Goal: Task Accomplishment & Management: Complete application form

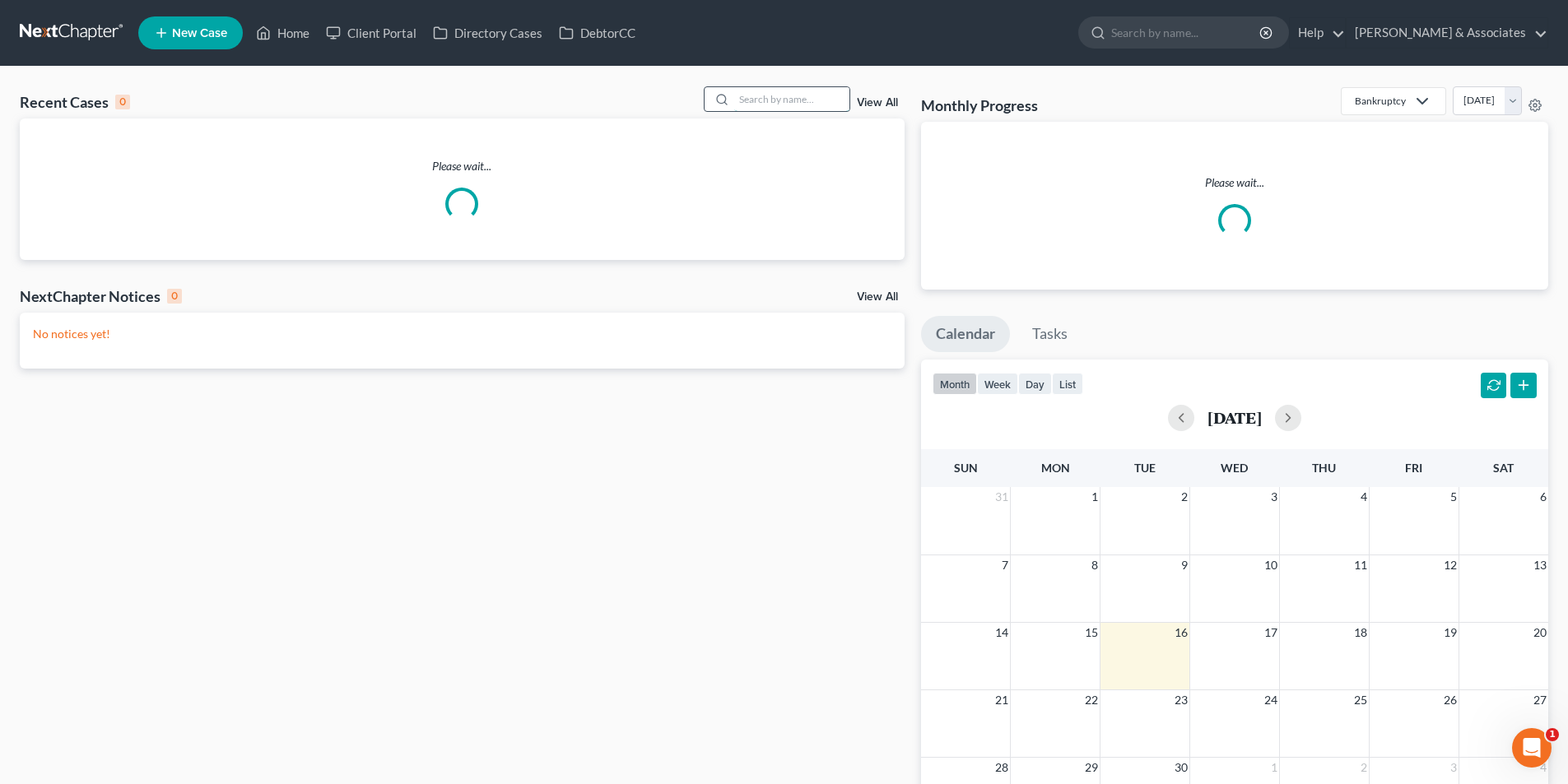
click at [805, 103] on input "search" at bounding box center [792, 99] width 115 height 24
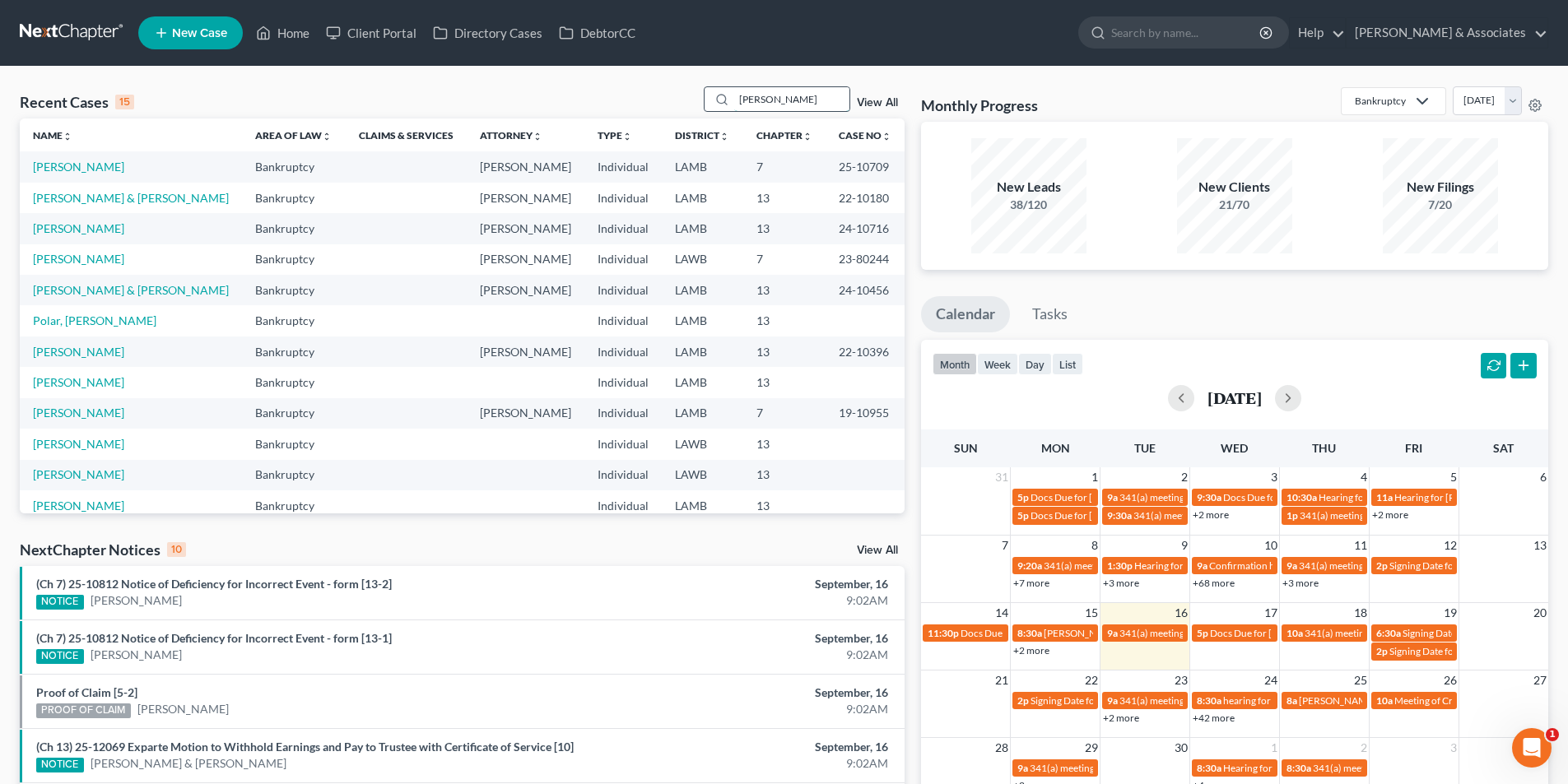
click at [829, 108] on input "[PERSON_NAME]" at bounding box center [792, 99] width 115 height 24
type input "[PERSON_NAME]"
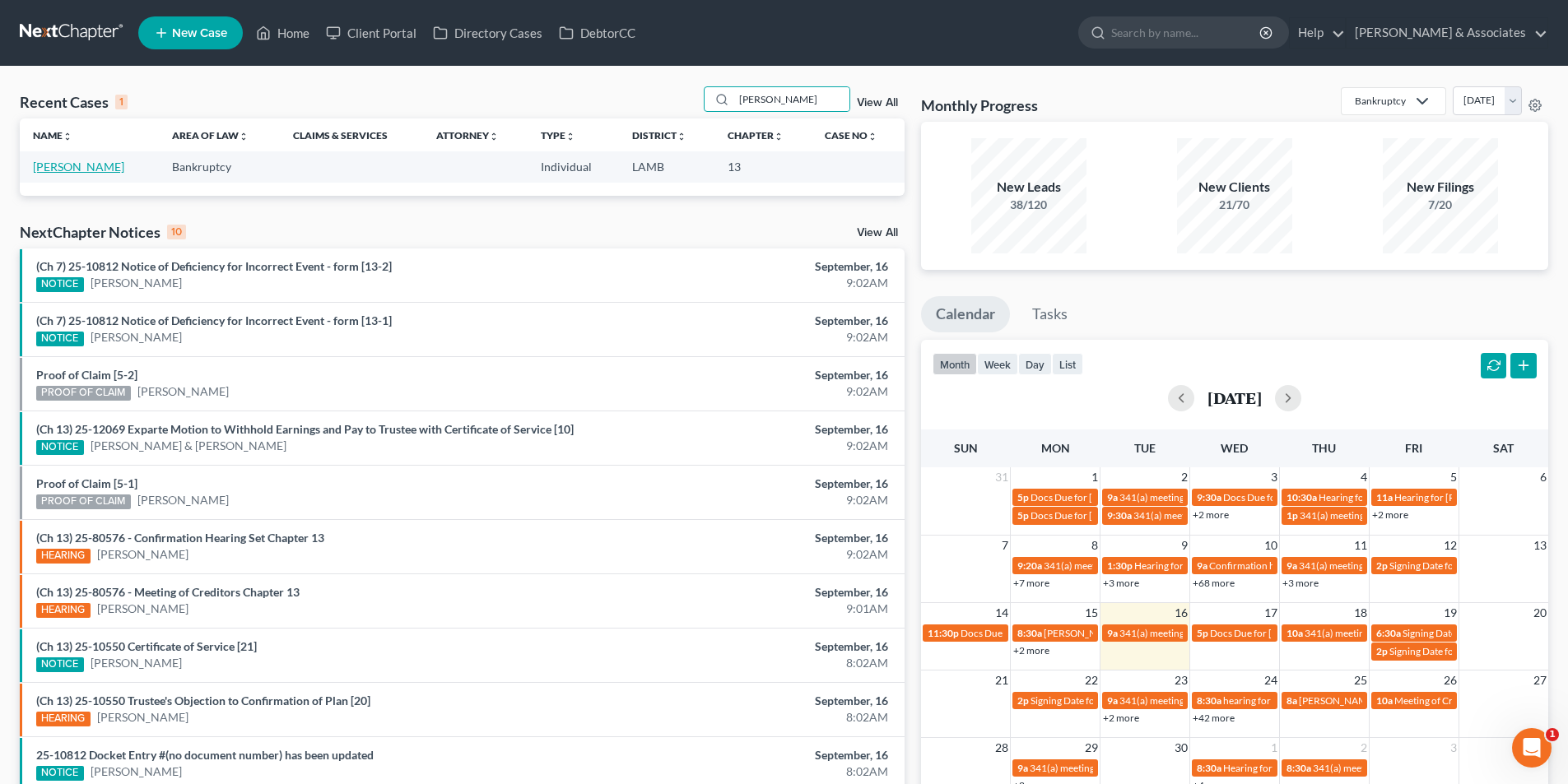
click at [69, 163] on link "[PERSON_NAME]" at bounding box center [78, 166] width 92 height 14
select select "17"
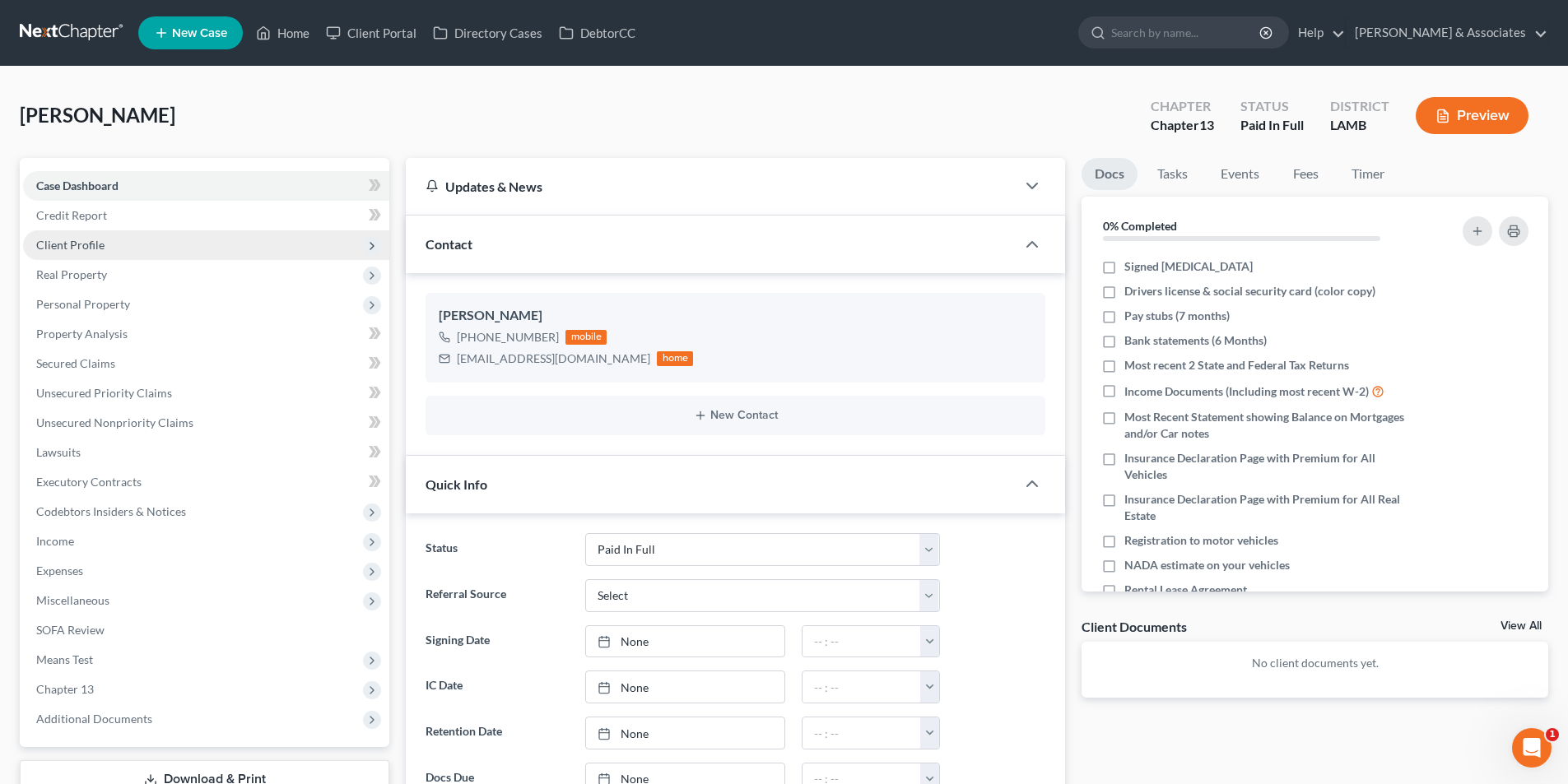
click at [146, 244] on span "Client Profile" at bounding box center [206, 245] width 366 height 30
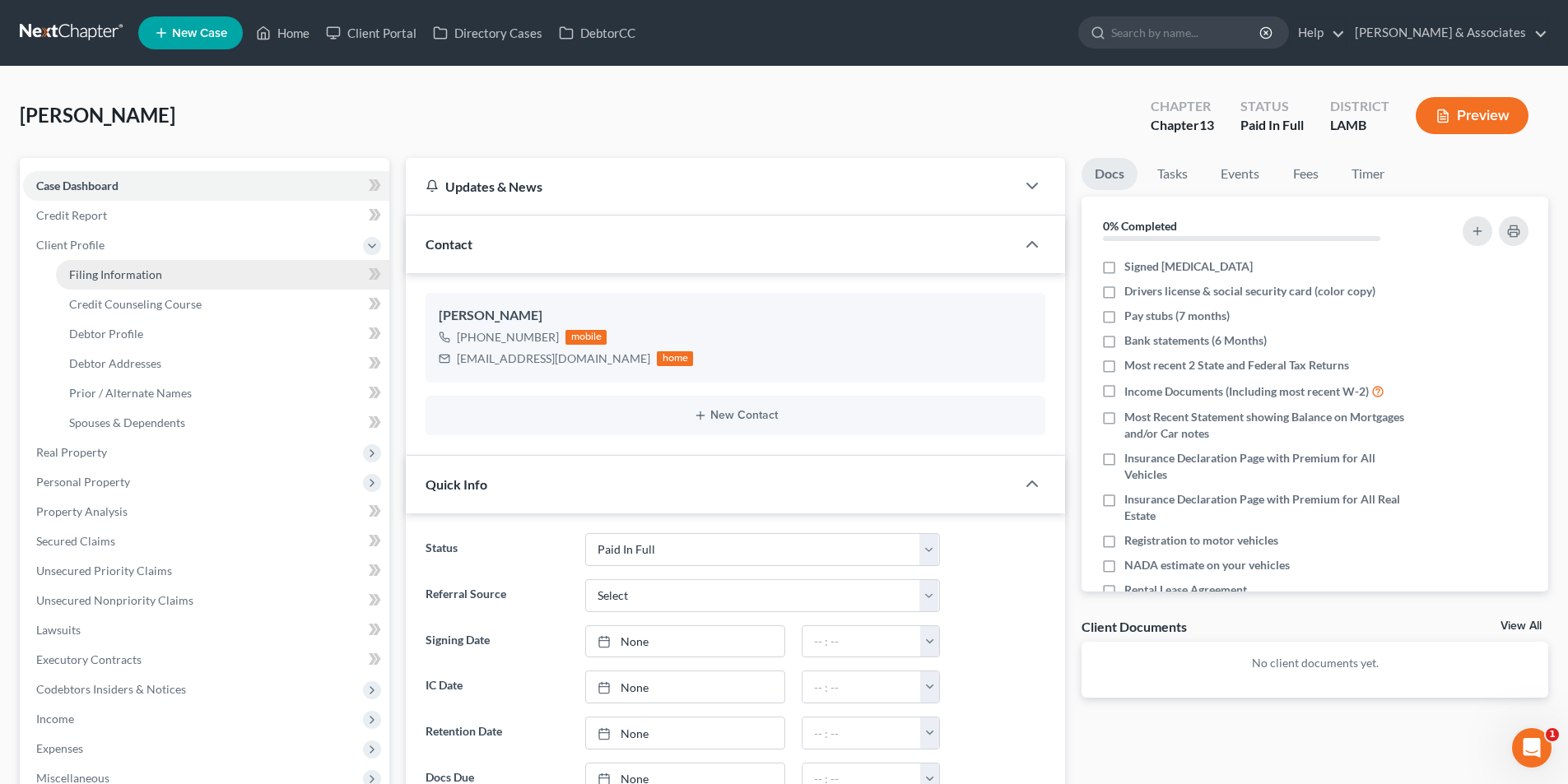
click at [151, 272] on span "Filing Information" at bounding box center [116, 274] width 93 height 14
select select "1"
select select "0"
select select "3"
select select "19"
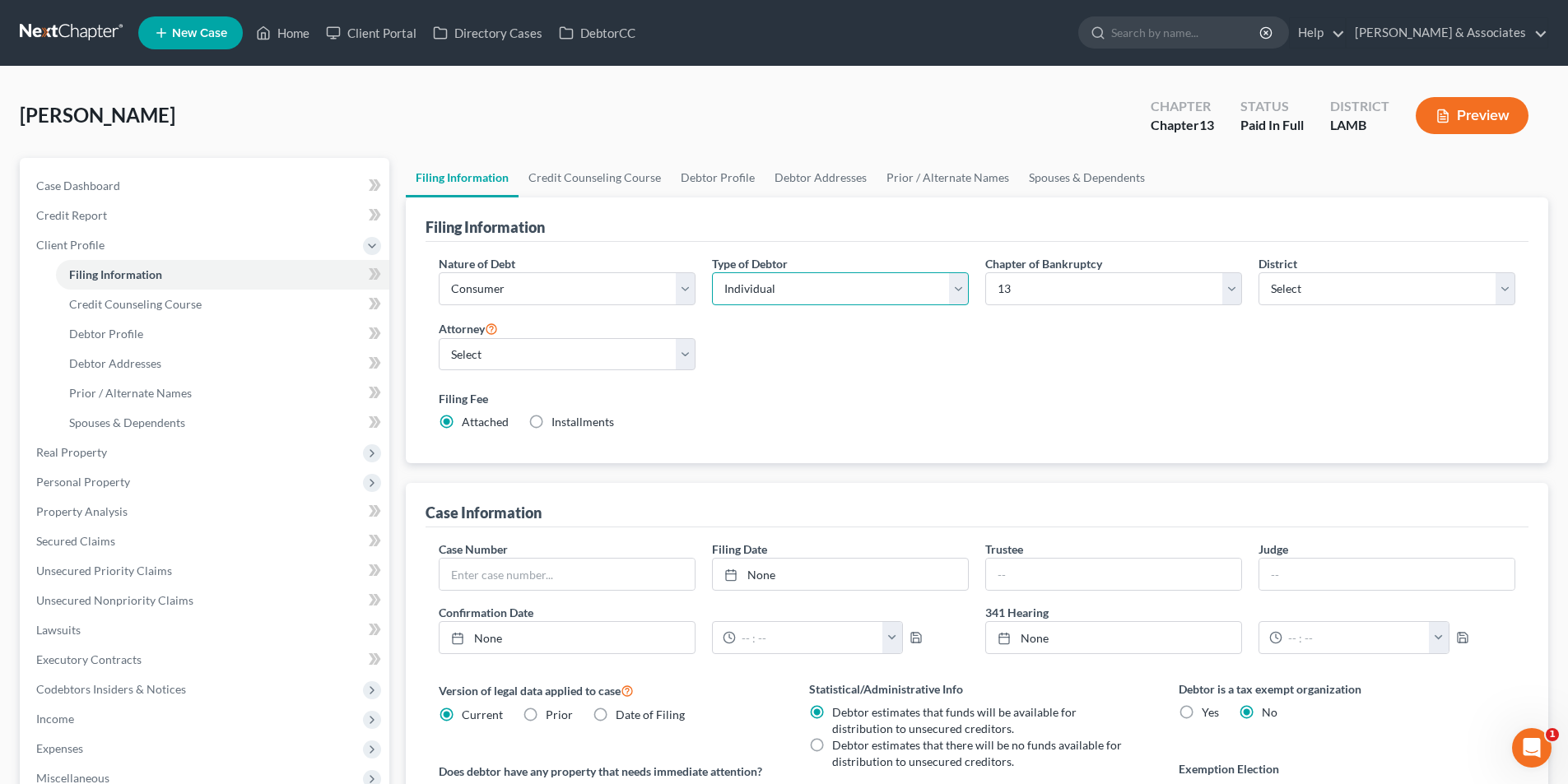
click at [852, 302] on select "Select Individual Joint" at bounding box center [841, 289] width 257 height 33
select select "1"
click at [712, 273] on select "Select Individual Joint" at bounding box center [841, 289] width 257 height 33
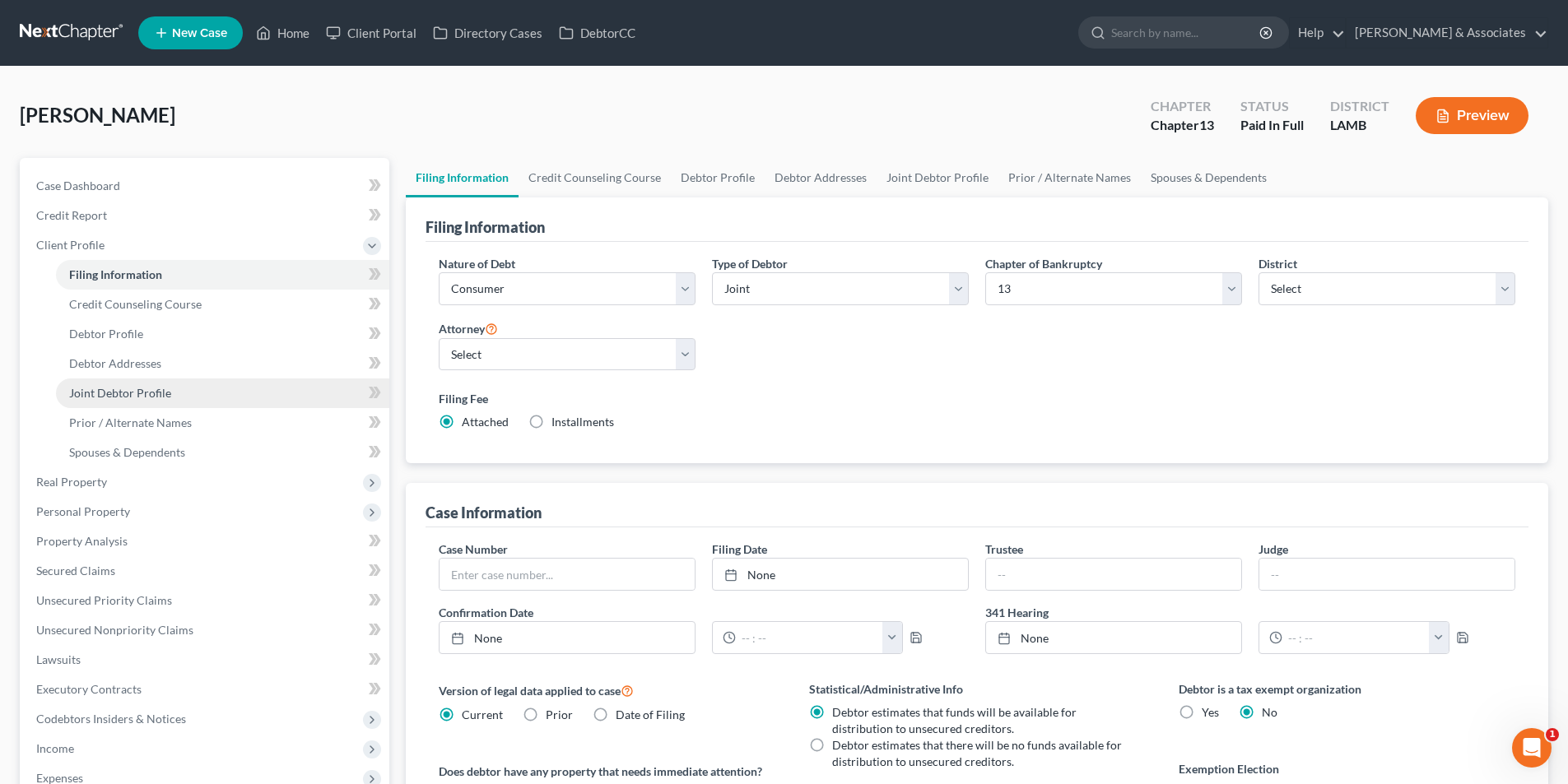
click at [125, 397] on span "Joint Debtor Profile" at bounding box center [120, 393] width 102 height 14
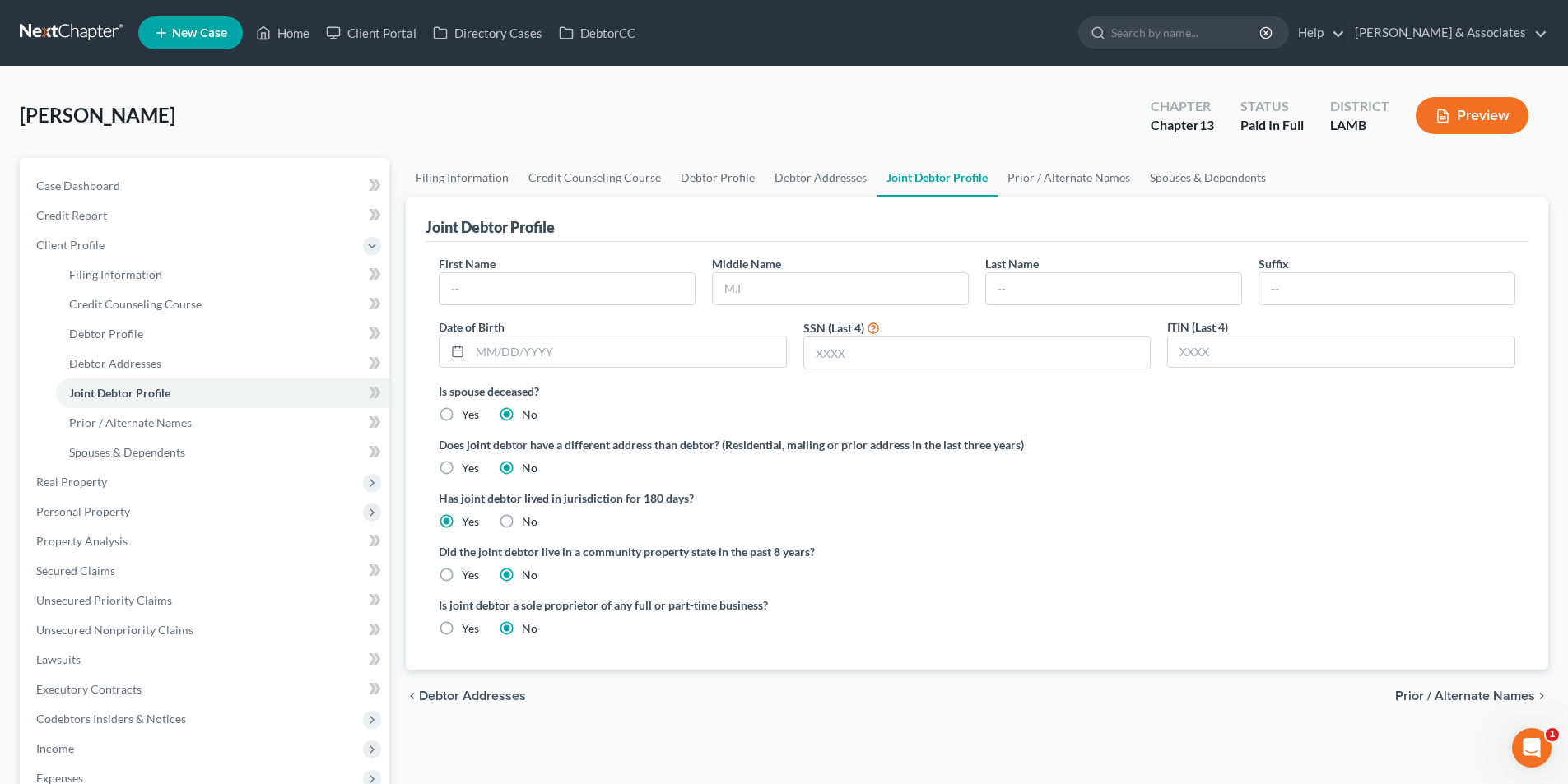
click at [564, 324] on div "Date of Birth" at bounding box center [612, 344] width 364 height 52
click at [575, 295] on input "text" at bounding box center [567, 289] width 255 height 32
type input "[PERSON_NAME]"
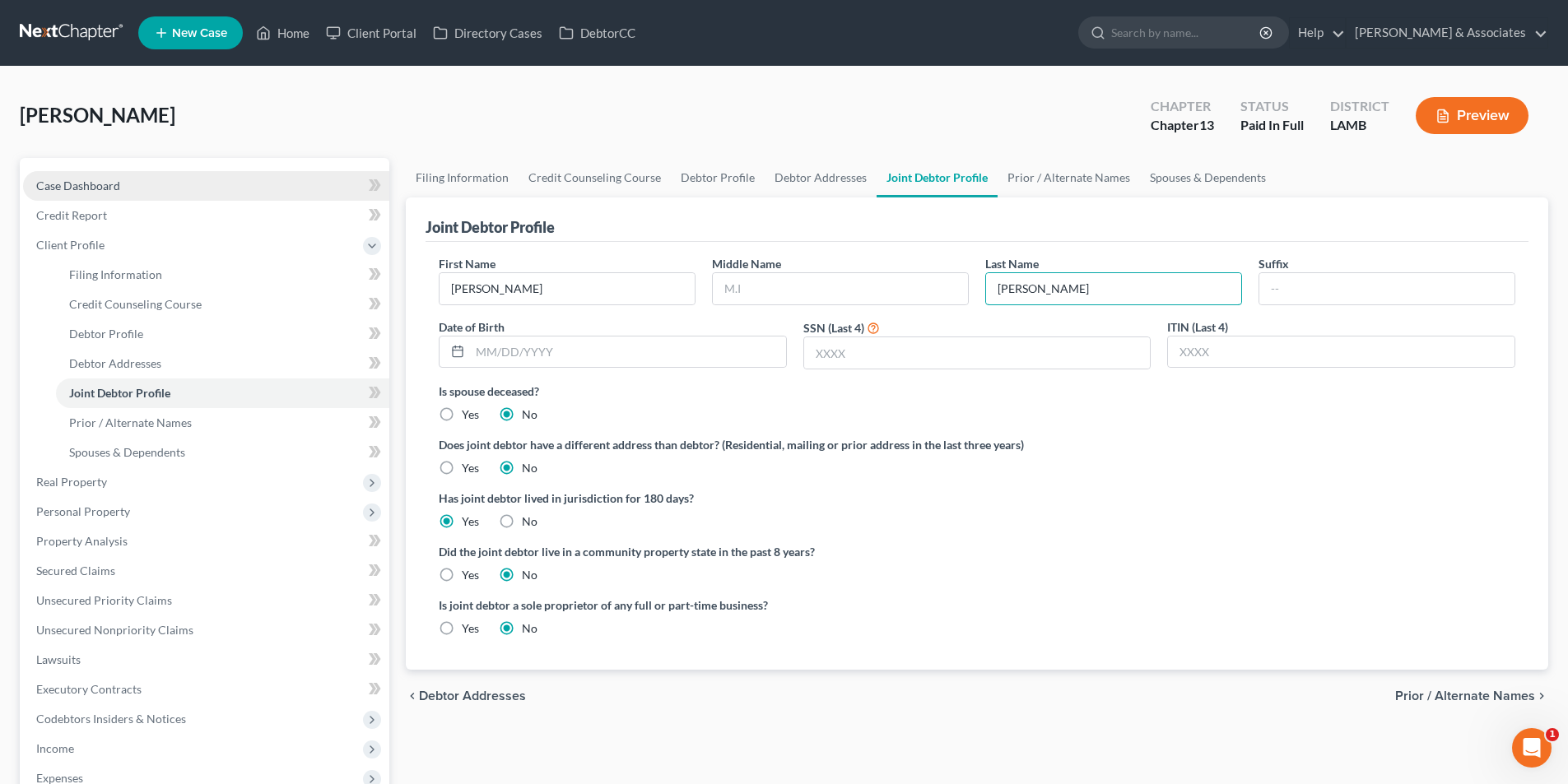
type input "[PERSON_NAME]"
click at [33, 177] on link "Case Dashboard" at bounding box center [206, 186] width 366 height 30
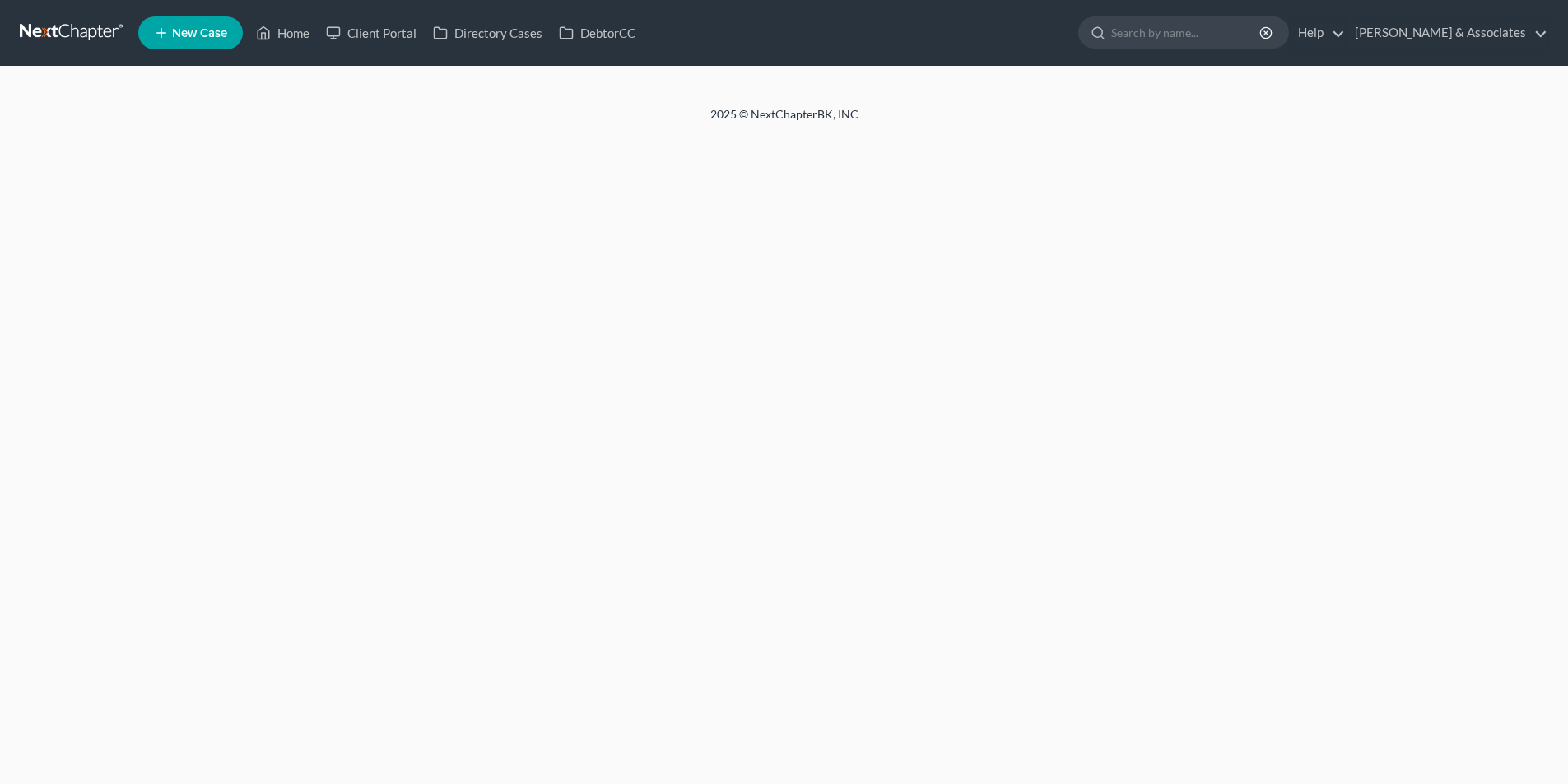
select select "8"
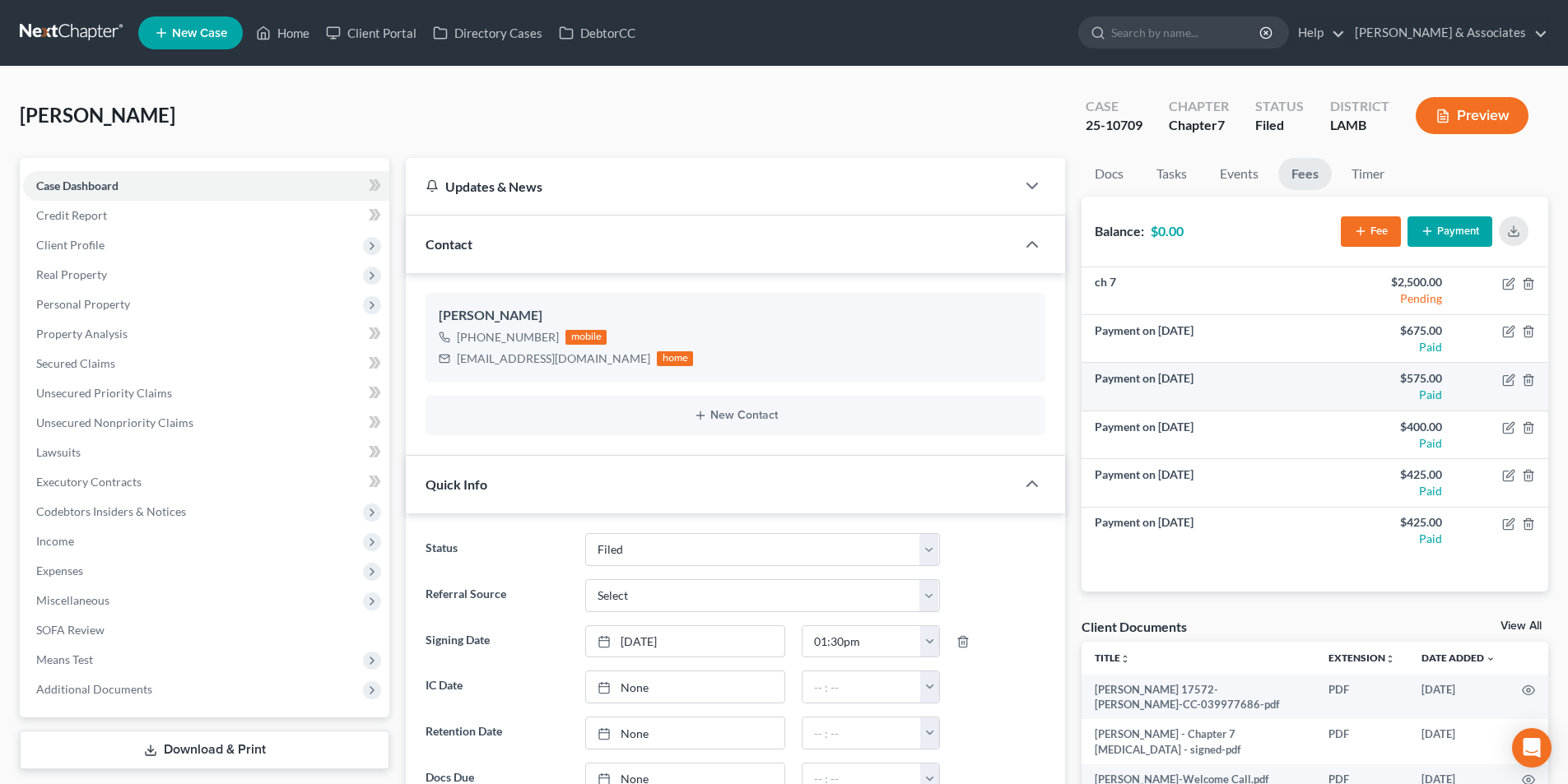
scroll to position [1490, 0]
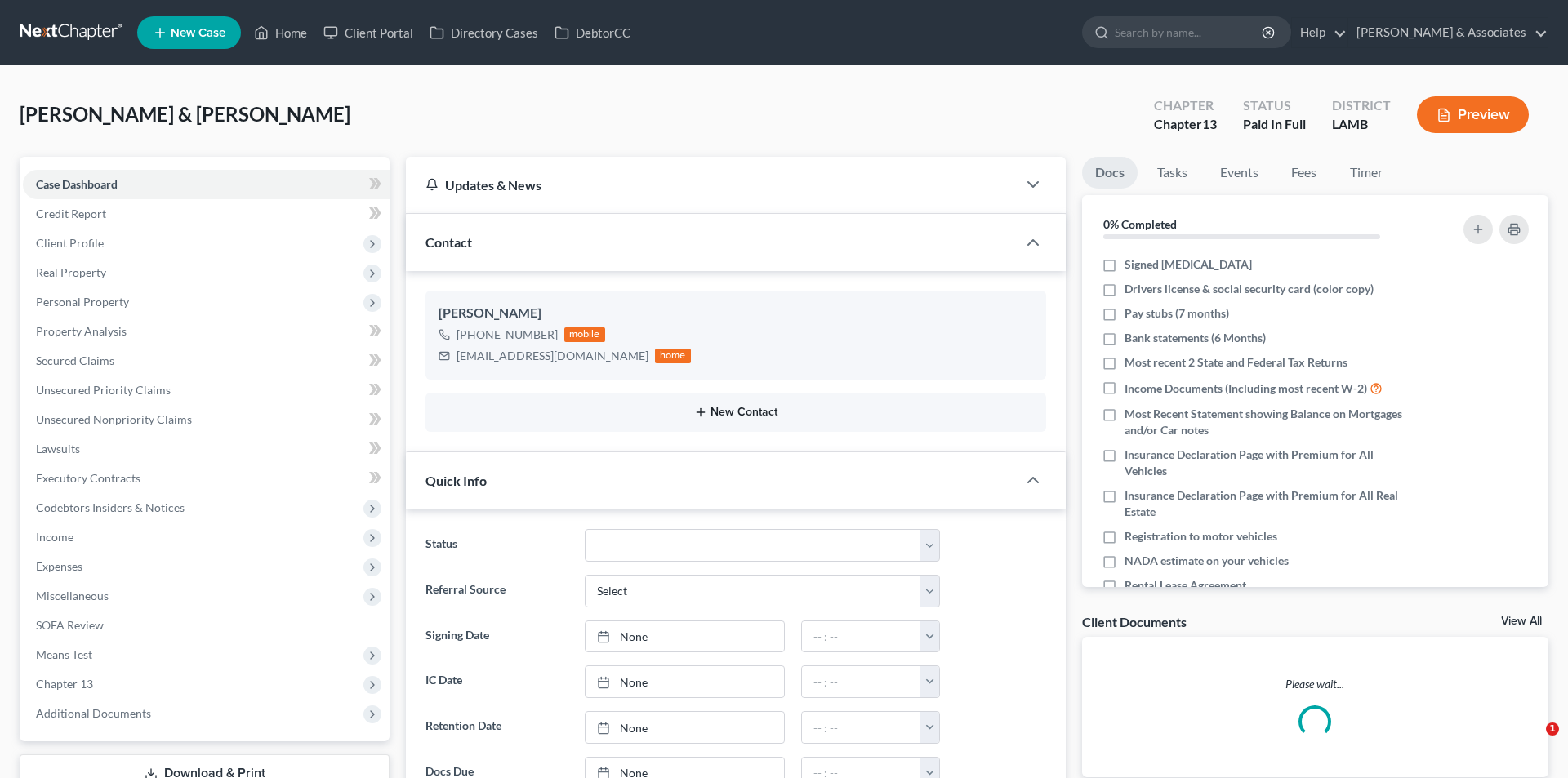
click at [746, 416] on button "New Contact" at bounding box center [736, 412] width 594 height 13
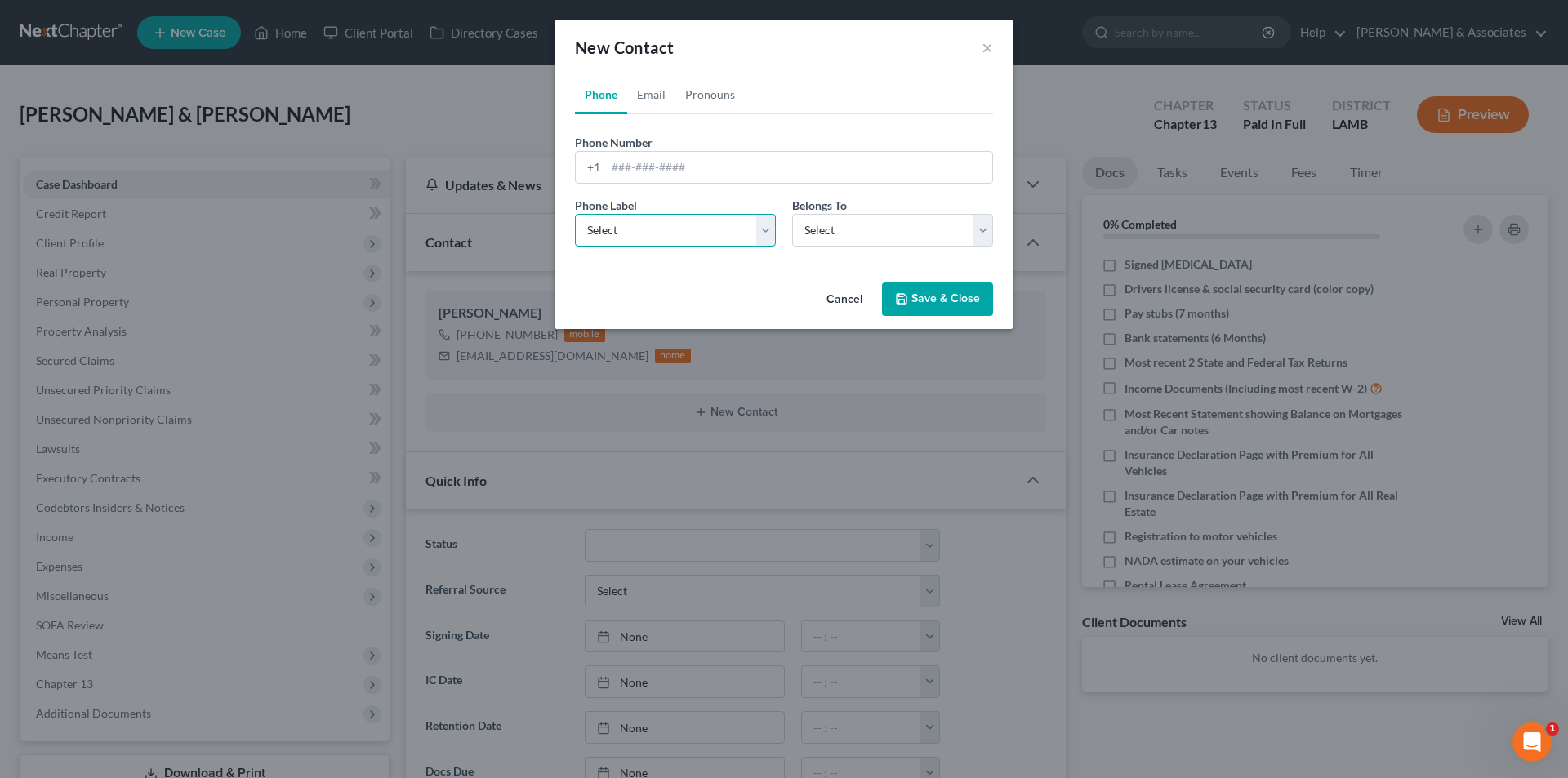
click at [712, 234] on select "Select Mobile Home Work Other" at bounding box center [675, 230] width 201 height 32
click at [575, 214] on select "Select Mobile Home Work Other" at bounding box center [675, 230] width 201 height 32
click at [653, 228] on select "Select Mobile Home Work Other" at bounding box center [675, 230] width 201 height 32
select select "0"
click at [575, 214] on select "Select Mobile Home Work Other" at bounding box center [675, 230] width 201 height 32
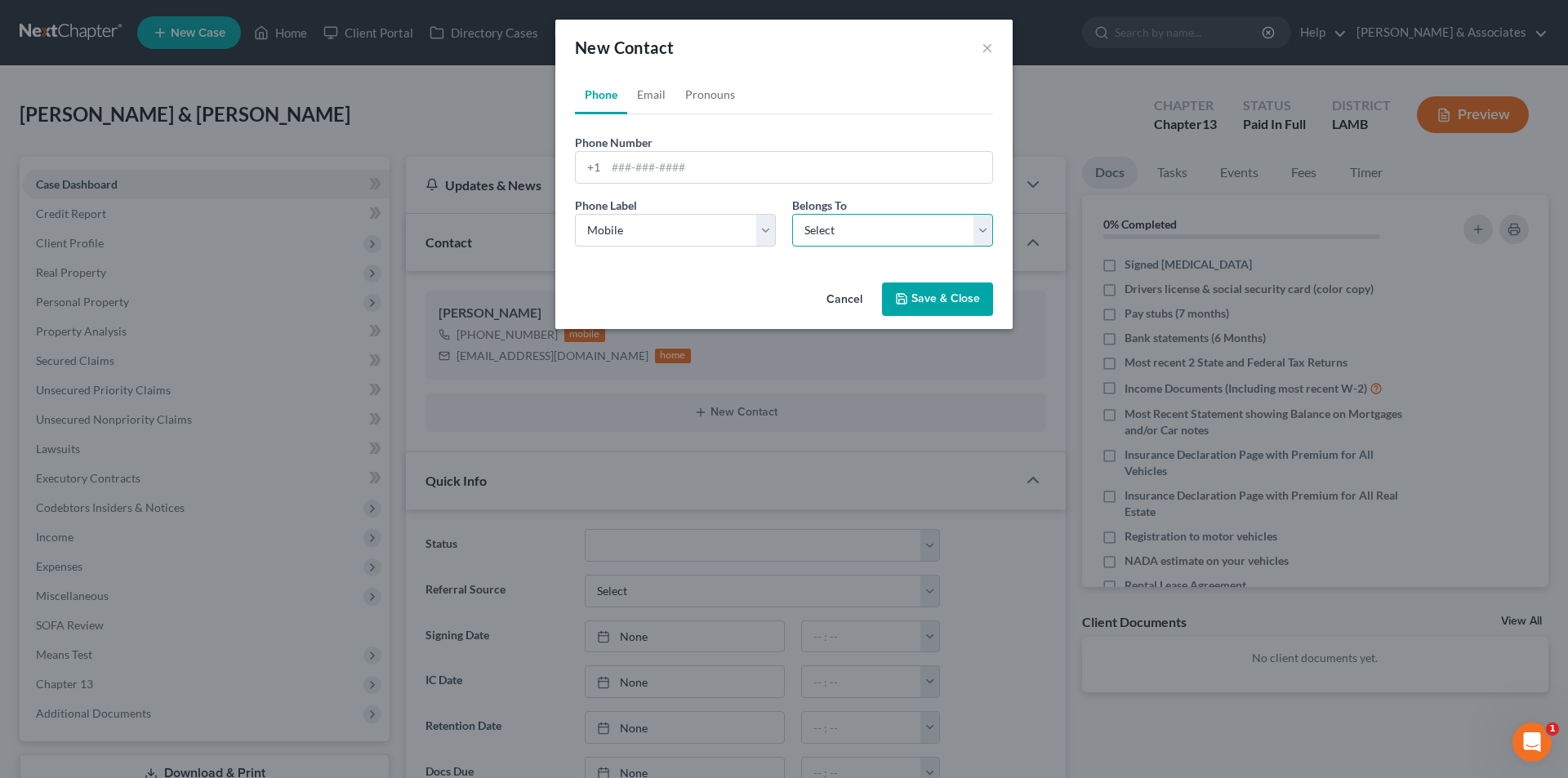
click at [836, 227] on select "Select Client Spouse Other" at bounding box center [892, 230] width 201 height 32
select select "1"
click at [792, 214] on select "Select Client Spouse Other" at bounding box center [892, 230] width 201 height 32
click at [704, 193] on div "Phone Number * +1 Ext." at bounding box center [784, 166] width 434 height 63
click at [706, 169] on input "tel" at bounding box center [798, 168] width 386 height 31
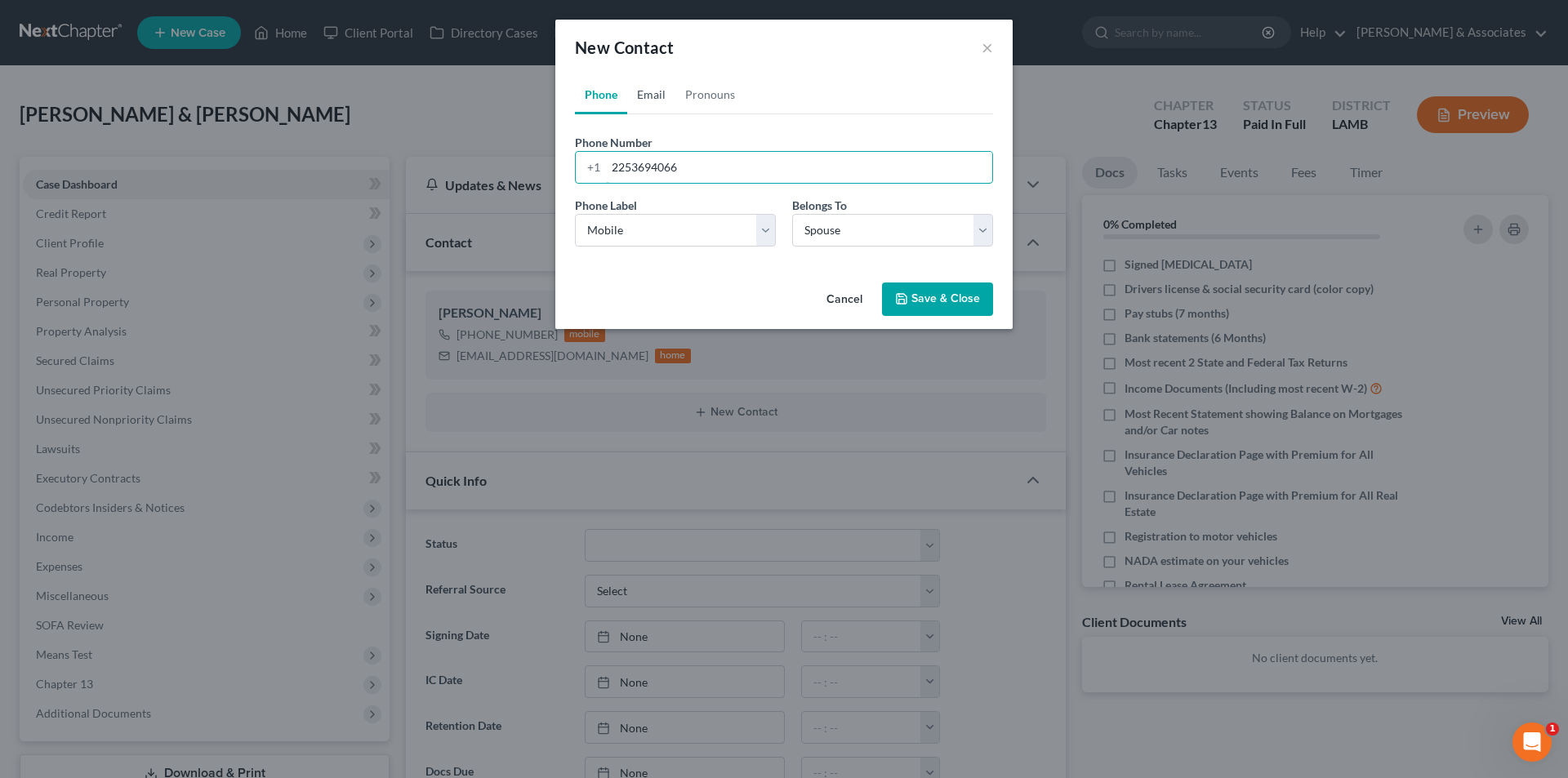
type input "2253694066"
click at [659, 97] on link "Email" at bounding box center [651, 94] width 48 height 39
click at [651, 171] on input "email" at bounding box center [798, 168] width 386 height 31
type input "maggie.mae.n@gmail.com"
click at [683, 238] on select "Select Home Work Other" at bounding box center [675, 230] width 201 height 32
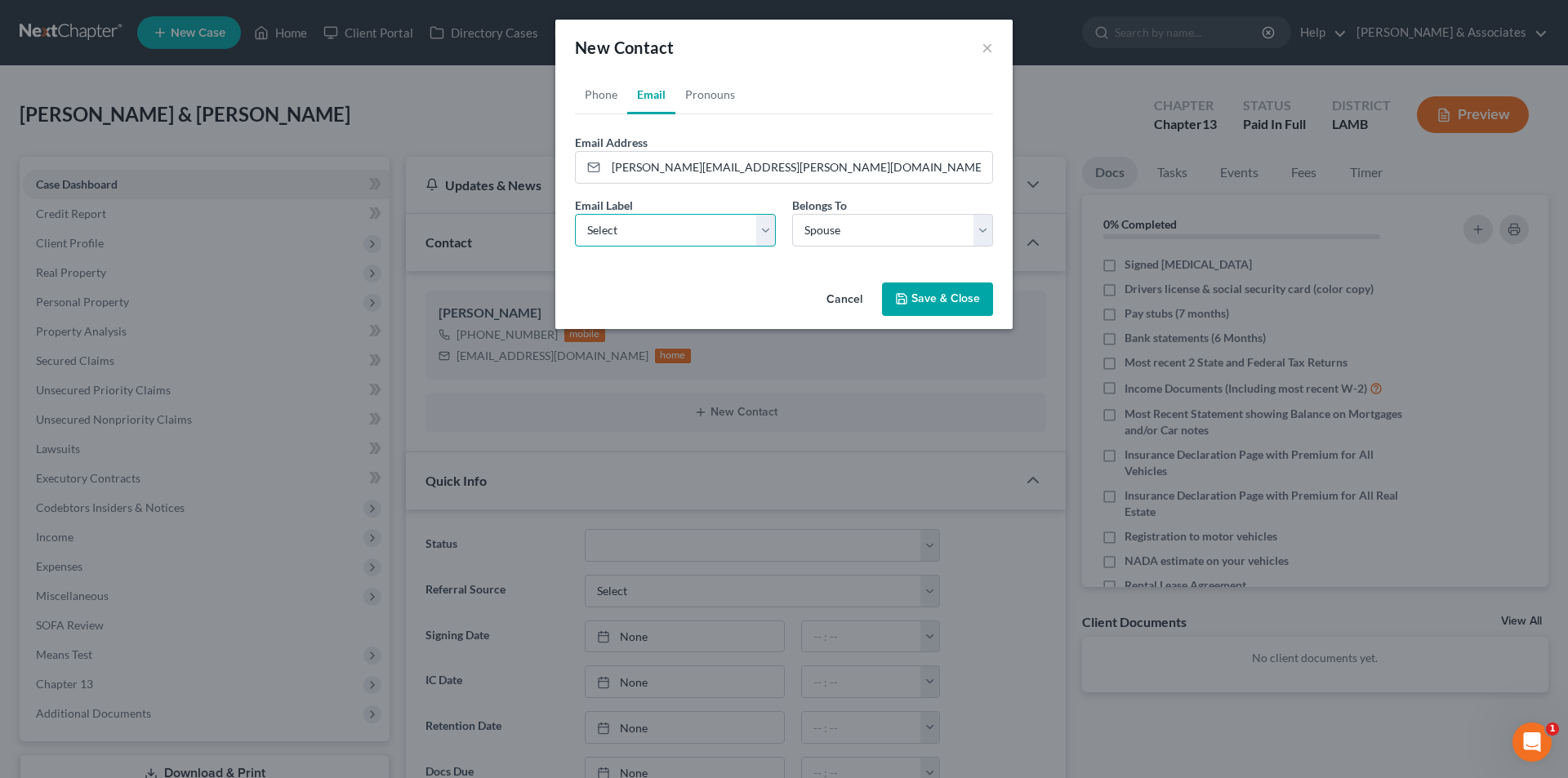
select select "0"
click at [575, 214] on select "Select Home Work Other" at bounding box center [675, 230] width 201 height 32
click at [915, 286] on button "Save & Close" at bounding box center [937, 299] width 111 height 34
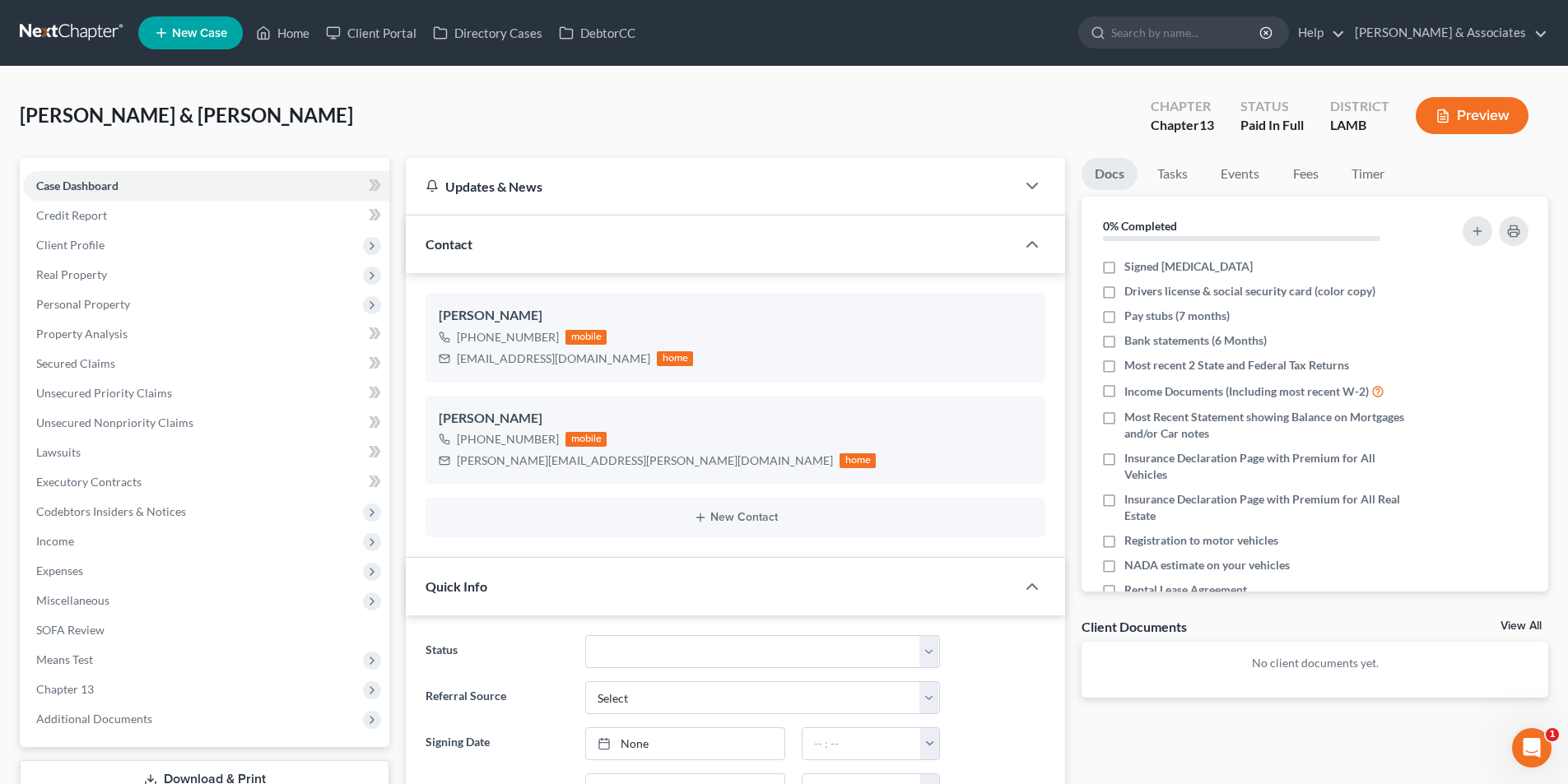
scroll to position [879, 0]
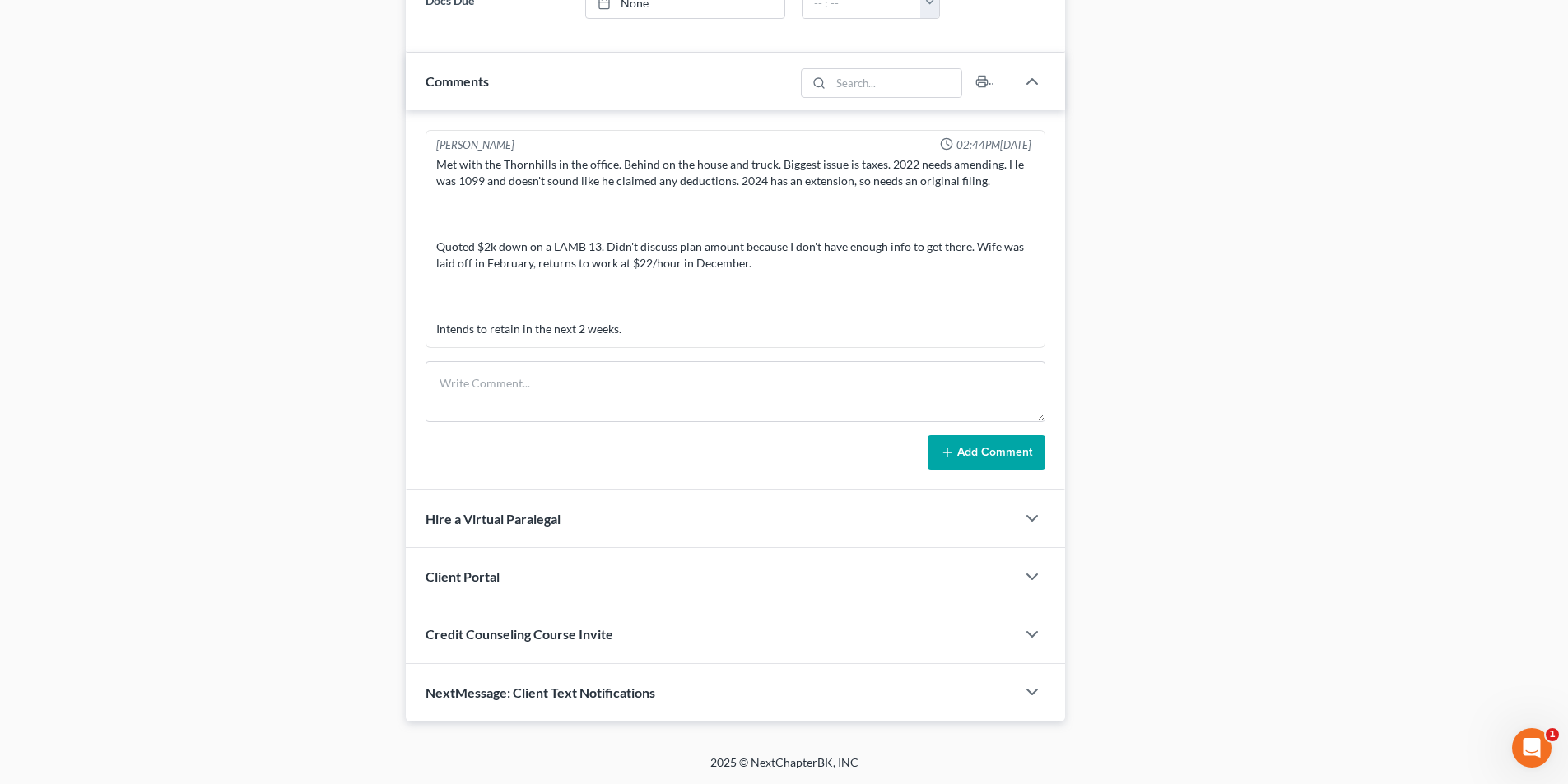
click at [1158, 260] on div "Docs Tasks Events Fees Timer 0% Completed Nothing here yet! Signed Retainer Dri…" at bounding box center [1314, 1] width 483 height 1443
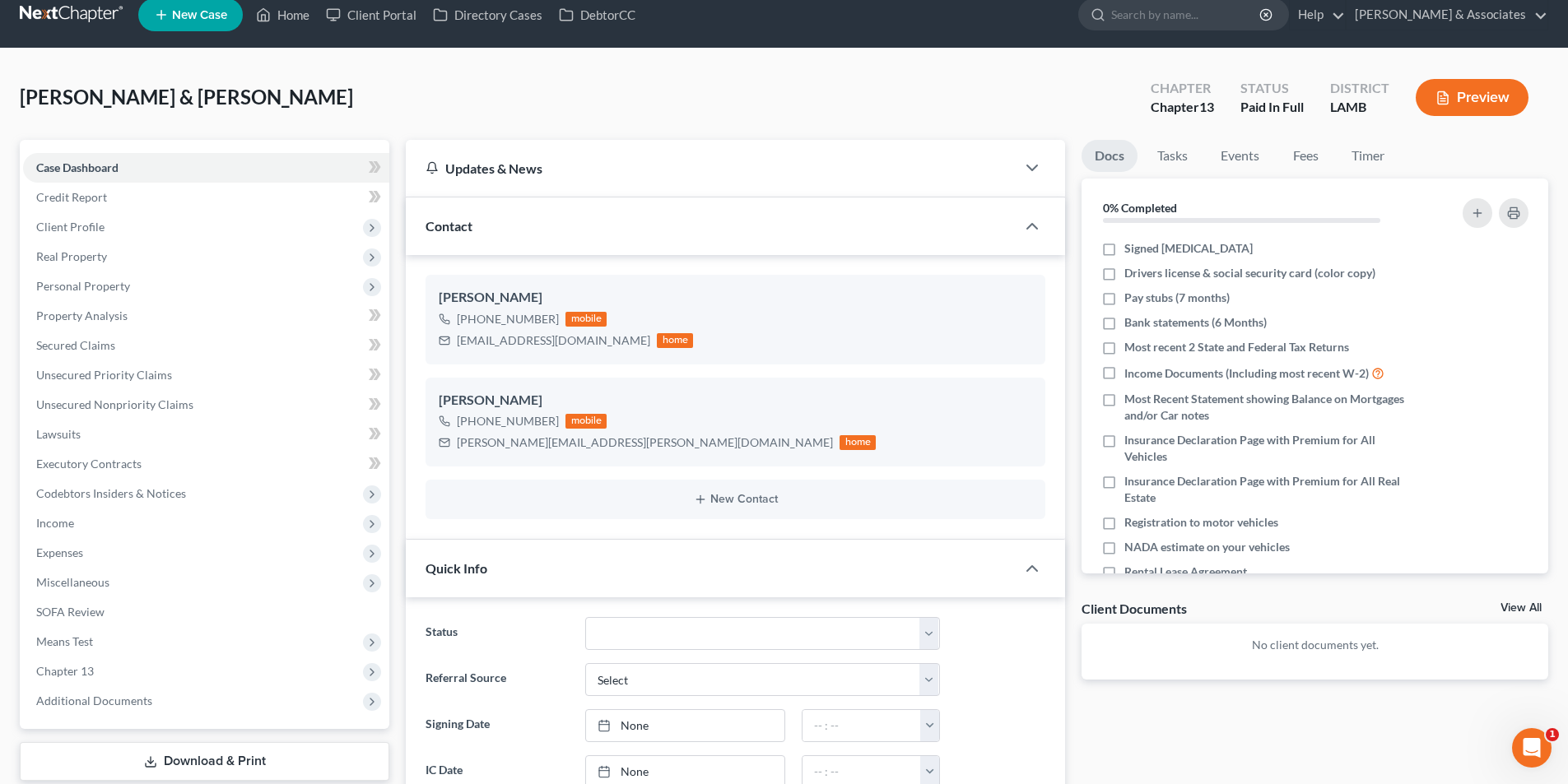
scroll to position [0, 0]
